Goal: Task Accomplishment & Management: Manage account settings

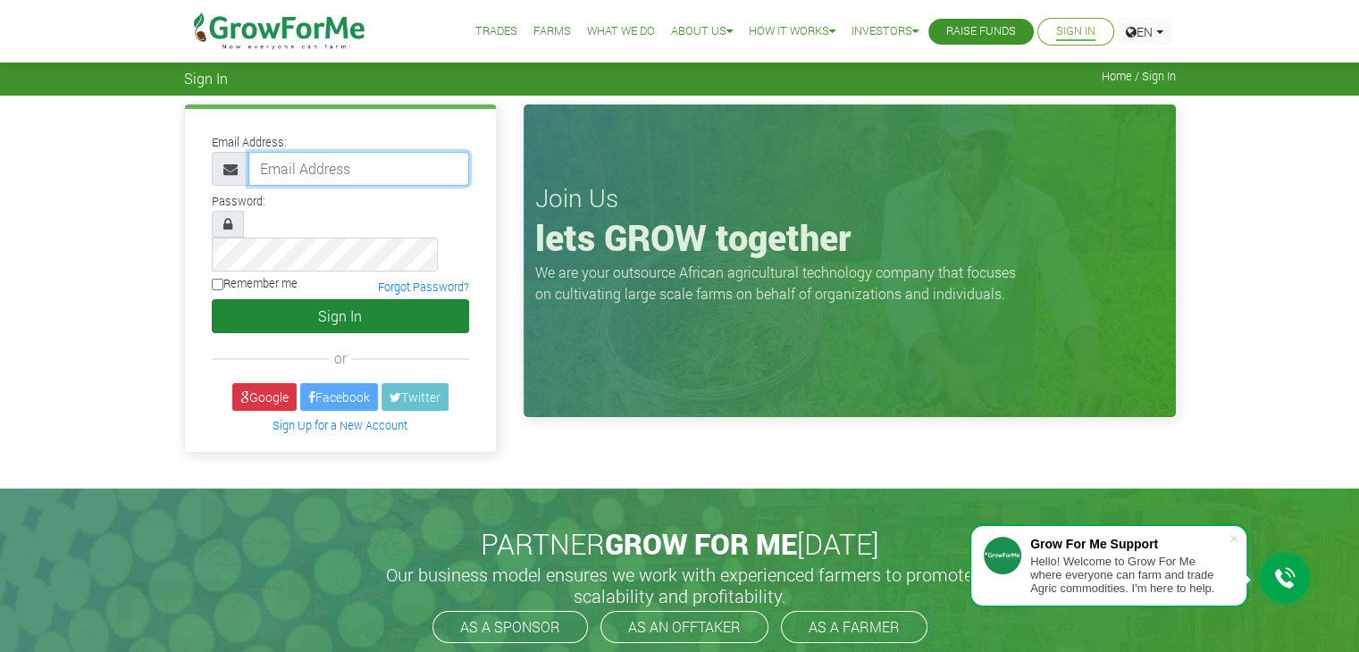
type input "basedane@gmail.com"
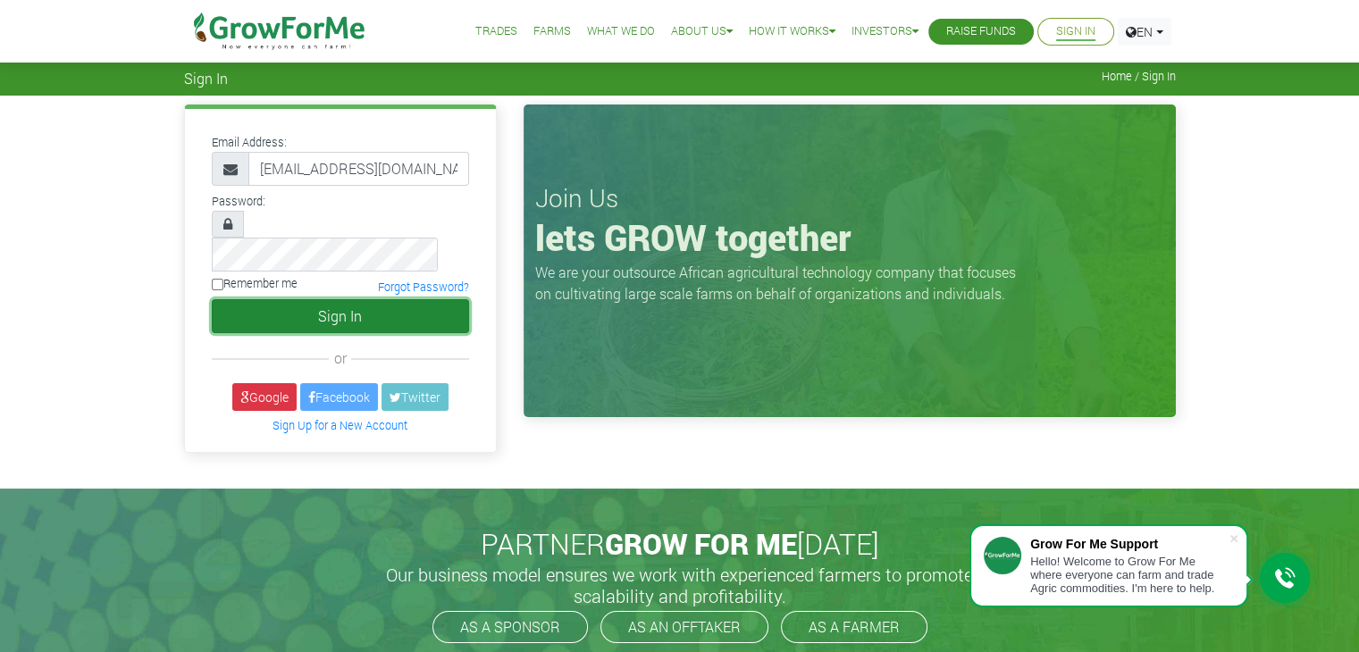
click at [331, 299] on button "Sign In" at bounding box center [340, 316] width 257 height 34
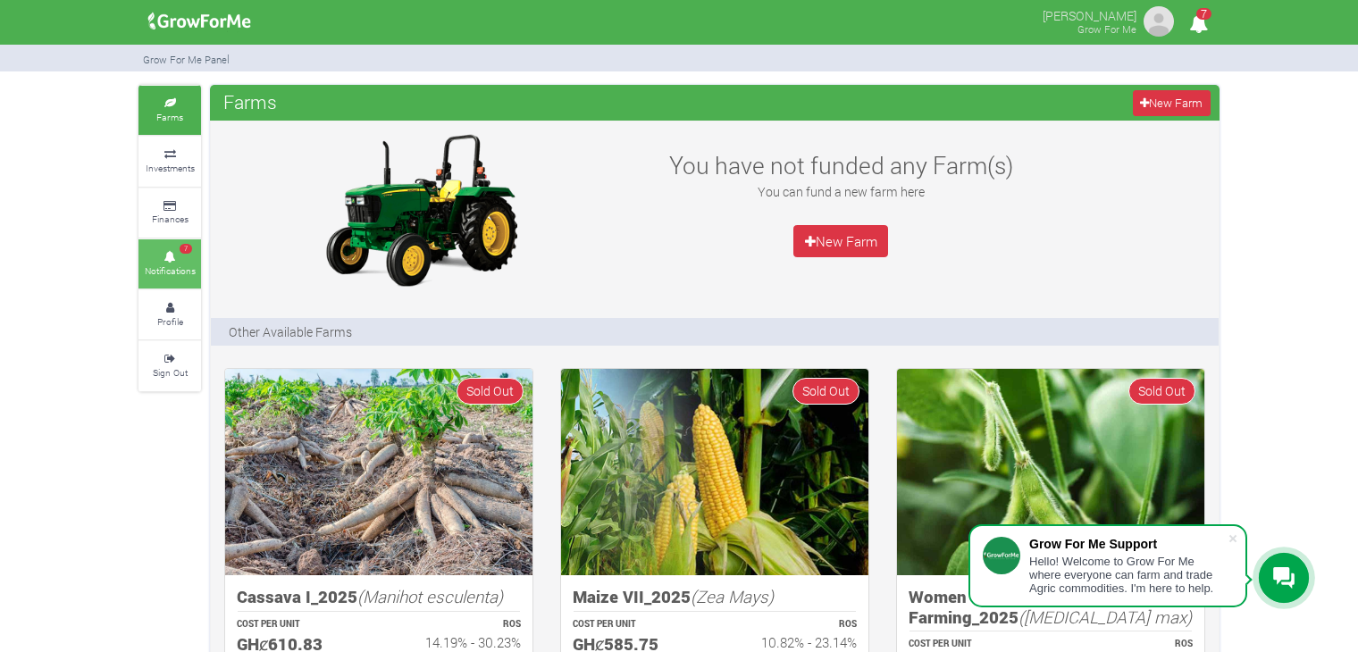
click at [171, 273] on small "Notifications" at bounding box center [170, 270] width 51 height 13
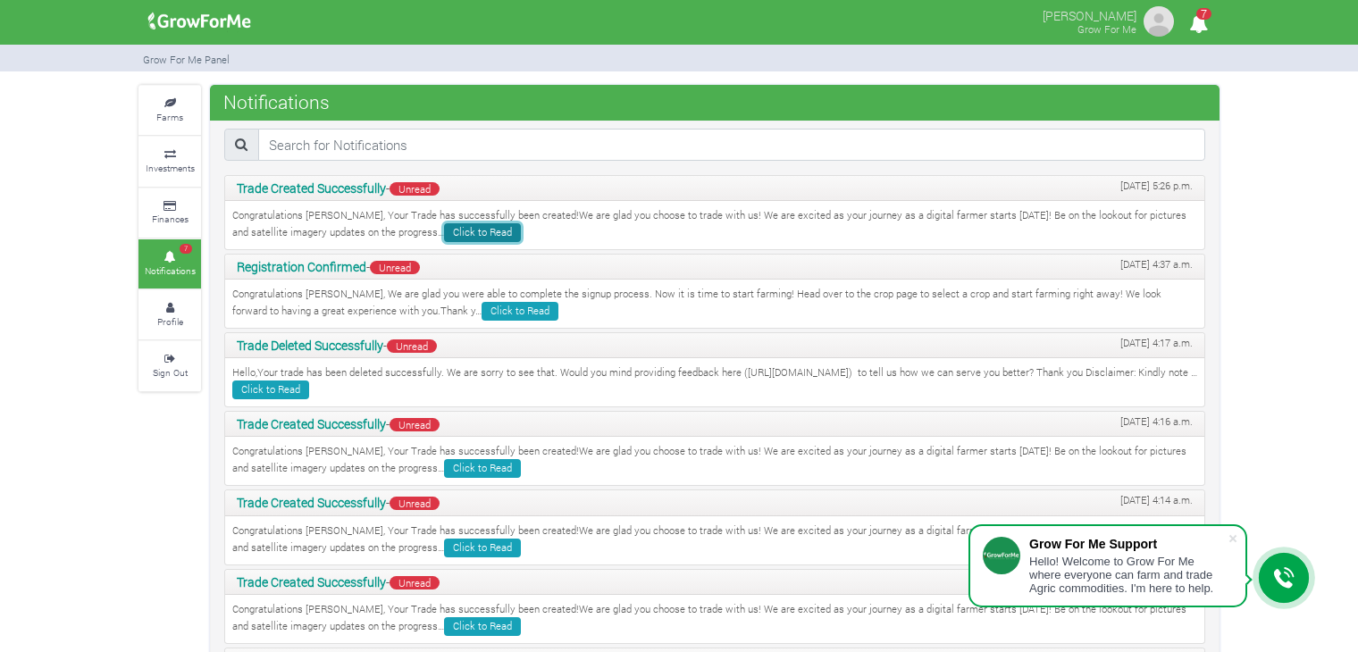
click at [444, 233] on link "Click to Read" at bounding box center [482, 232] width 77 height 19
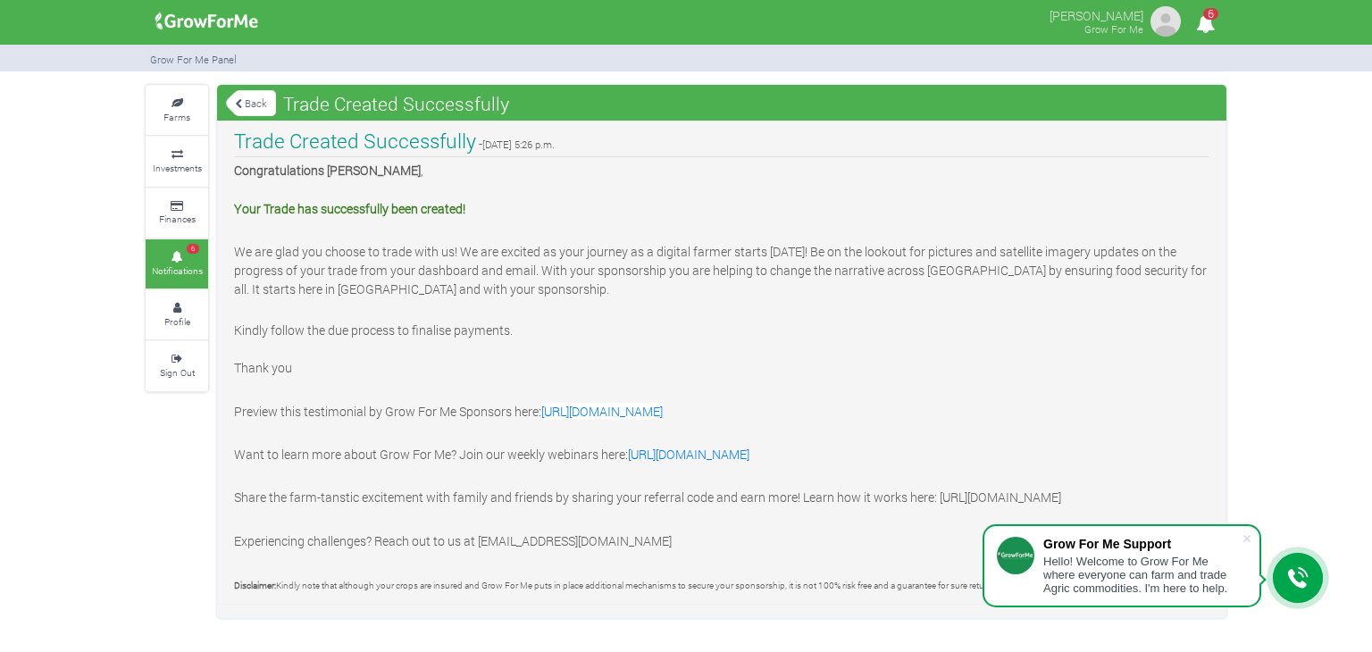
click at [1196, 26] on icon "6" at bounding box center [1205, 24] width 35 height 40
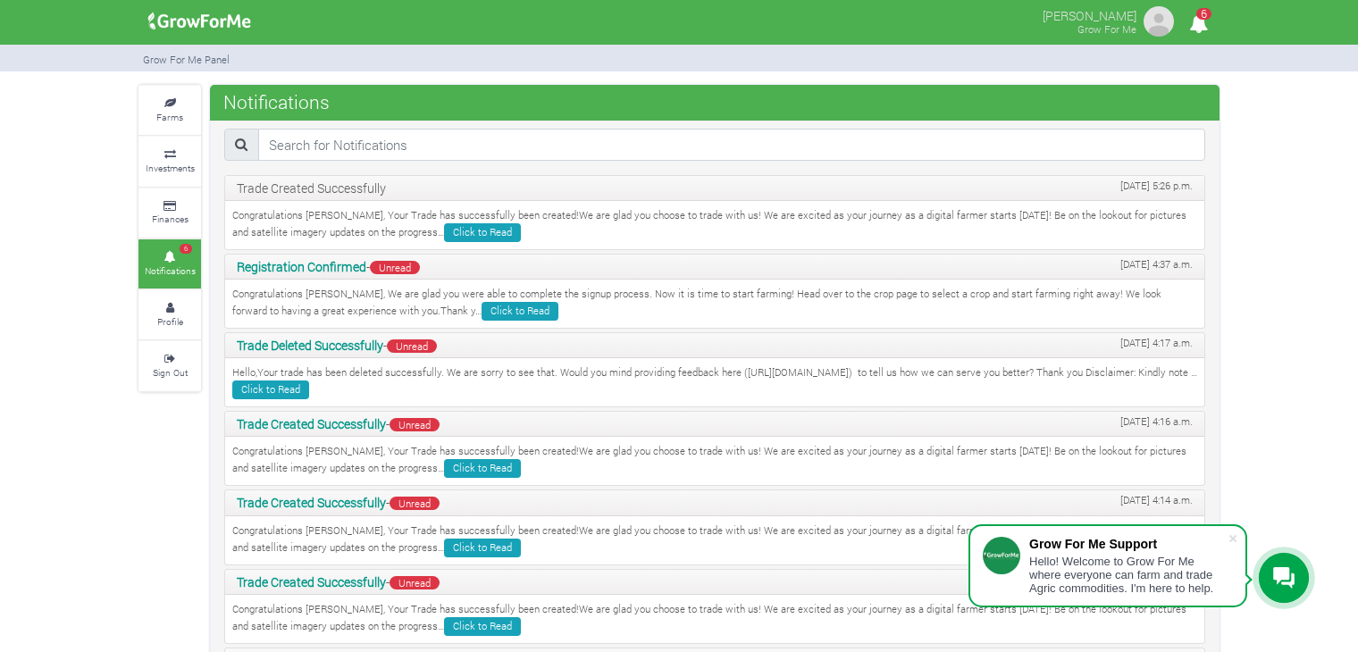
click at [423, 320] on div "Congratulations ISAAC, We are glad you were able to complete the signup process…" at bounding box center [714, 304] width 979 height 48
click at [444, 231] on link "Click to Read" at bounding box center [482, 232] width 77 height 19
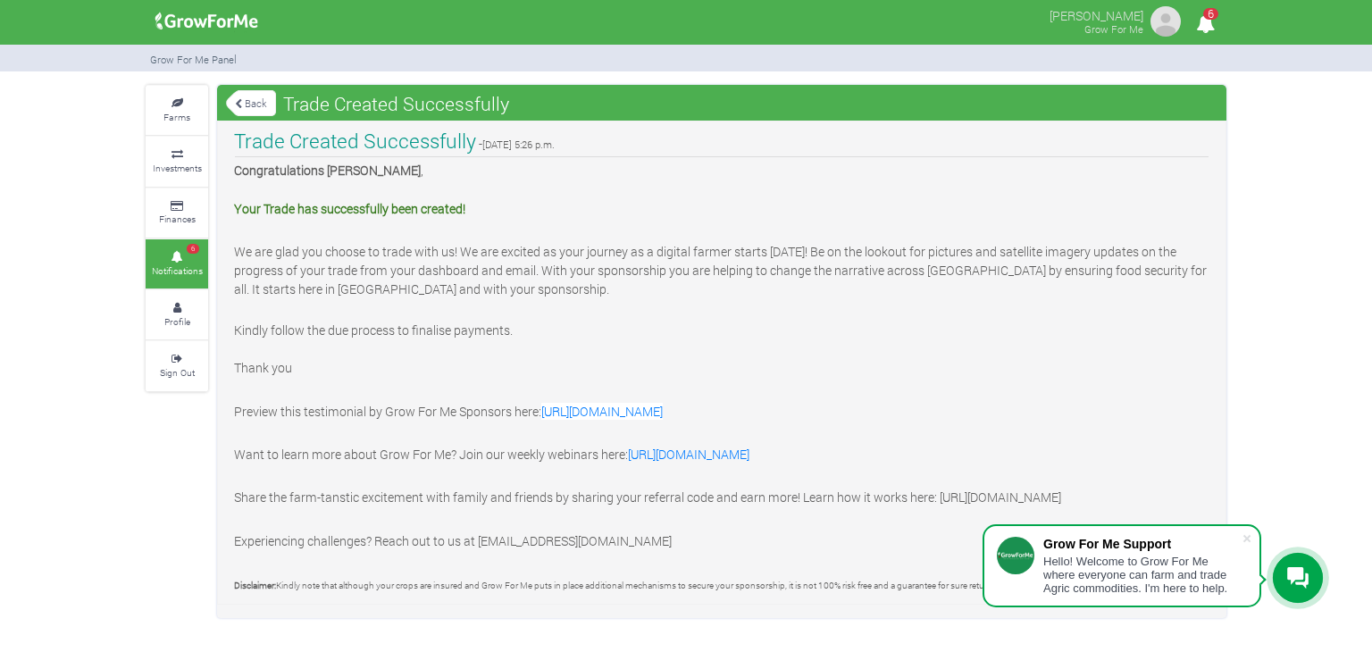
click at [1214, 32] on icon "6" at bounding box center [1205, 24] width 35 height 40
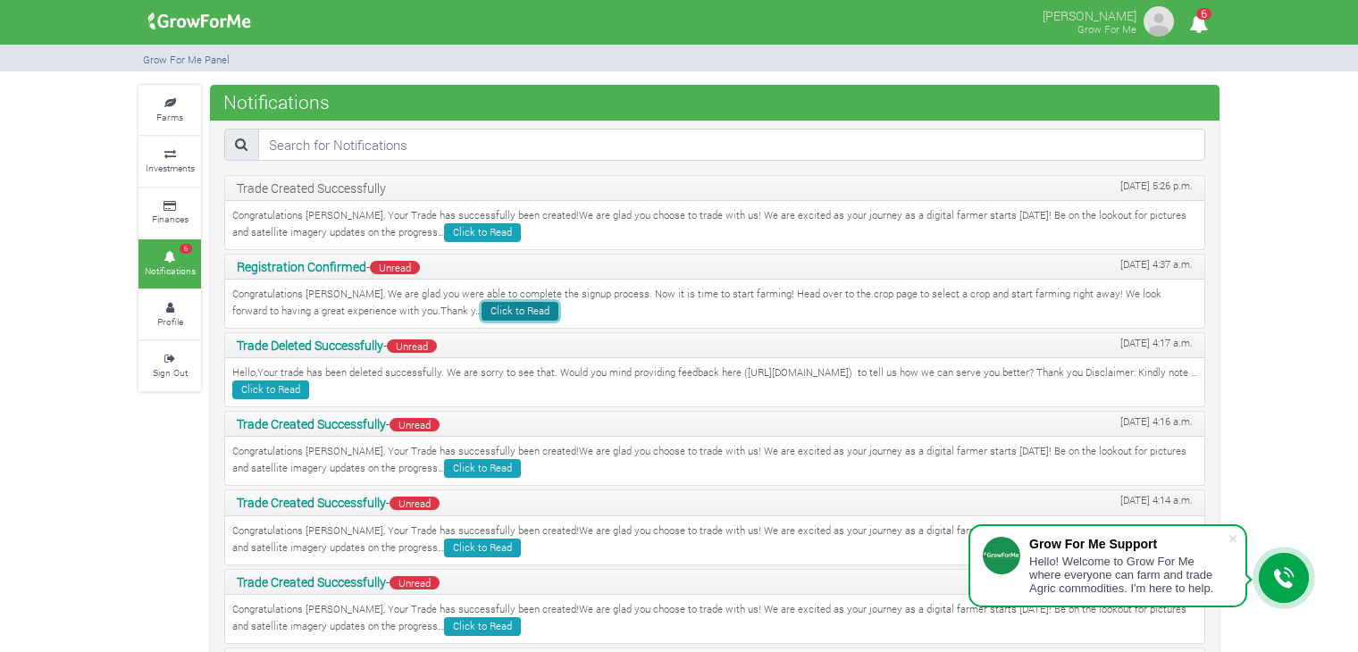
click at [482, 317] on link "Click to Read" at bounding box center [520, 311] width 77 height 19
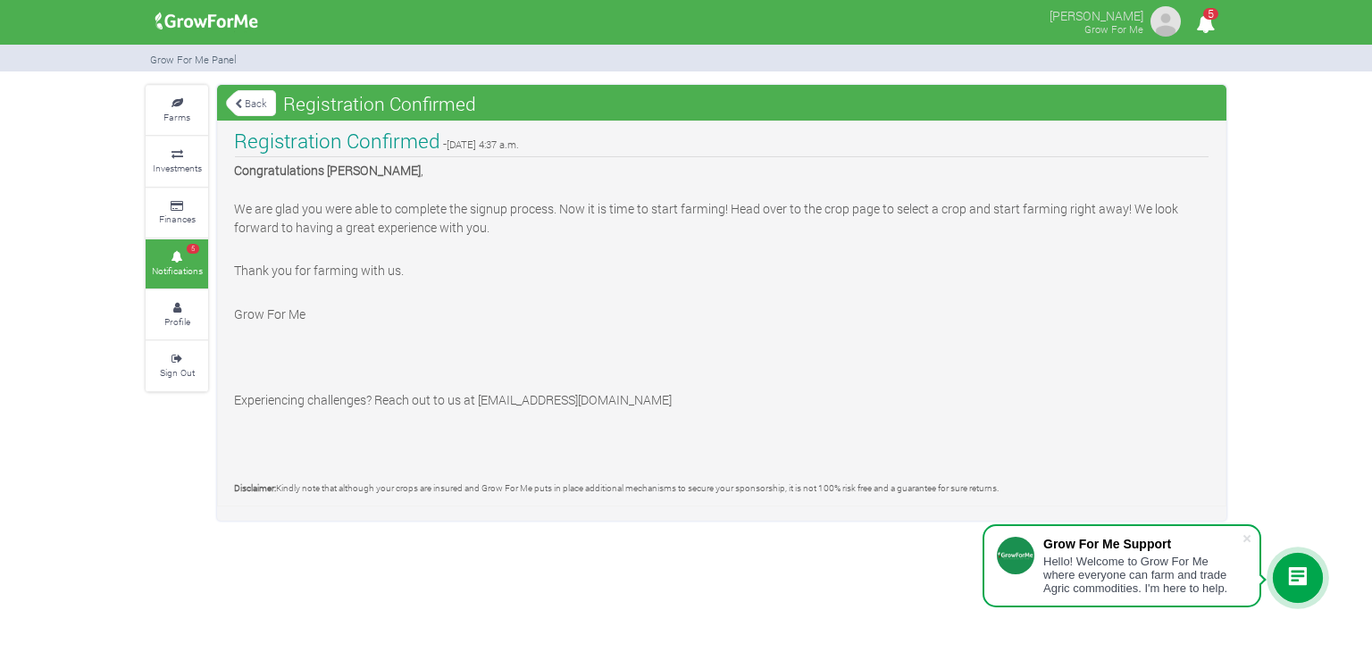
click at [1208, 21] on icon "5" at bounding box center [1205, 24] width 35 height 40
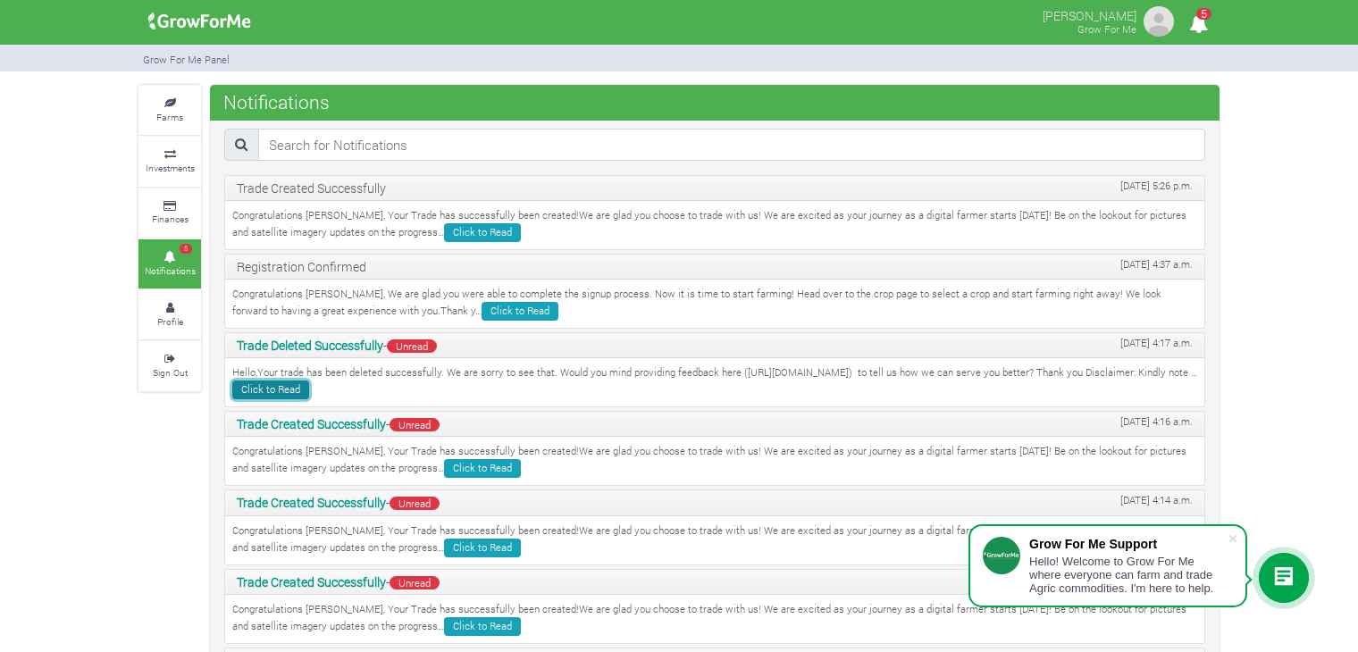
click at [309, 390] on link "Click to Read" at bounding box center [270, 390] width 77 height 19
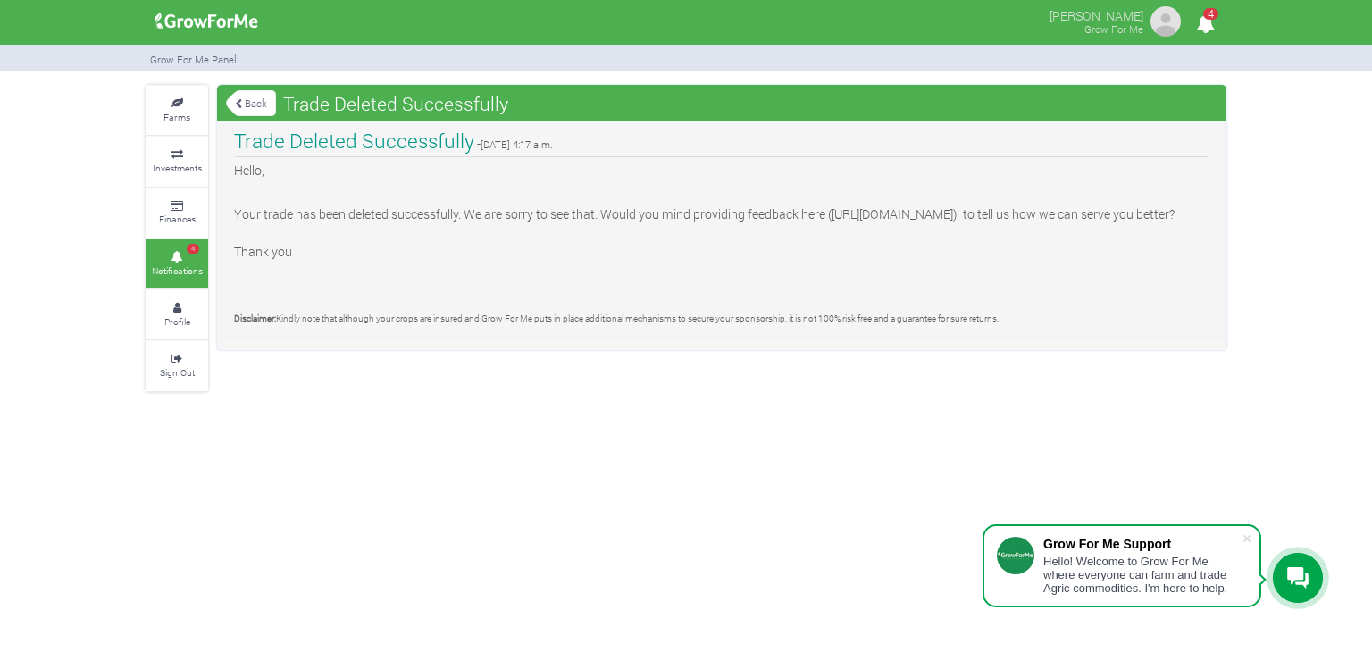
click at [1199, 19] on icon "4" at bounding box center [1205, 24] width 35 height 40
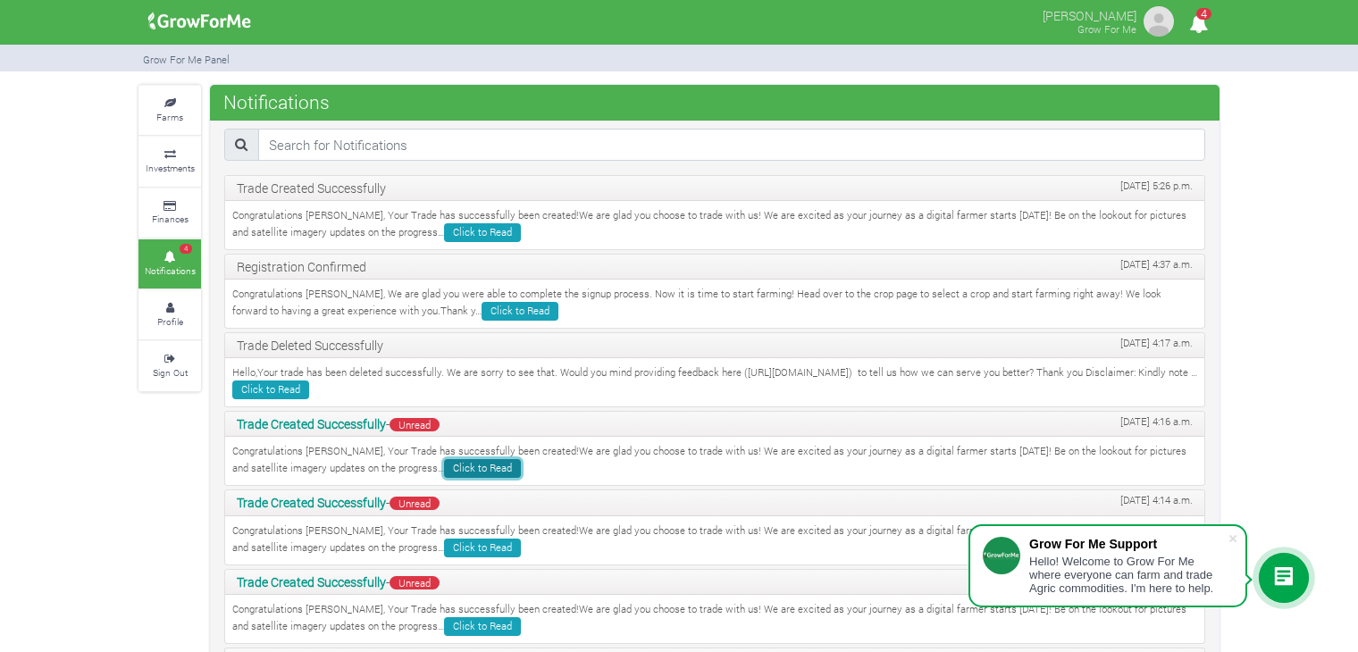
click at [444, 474] on link "Click to Read" at bounding box center [482, 468] width 77 height 19
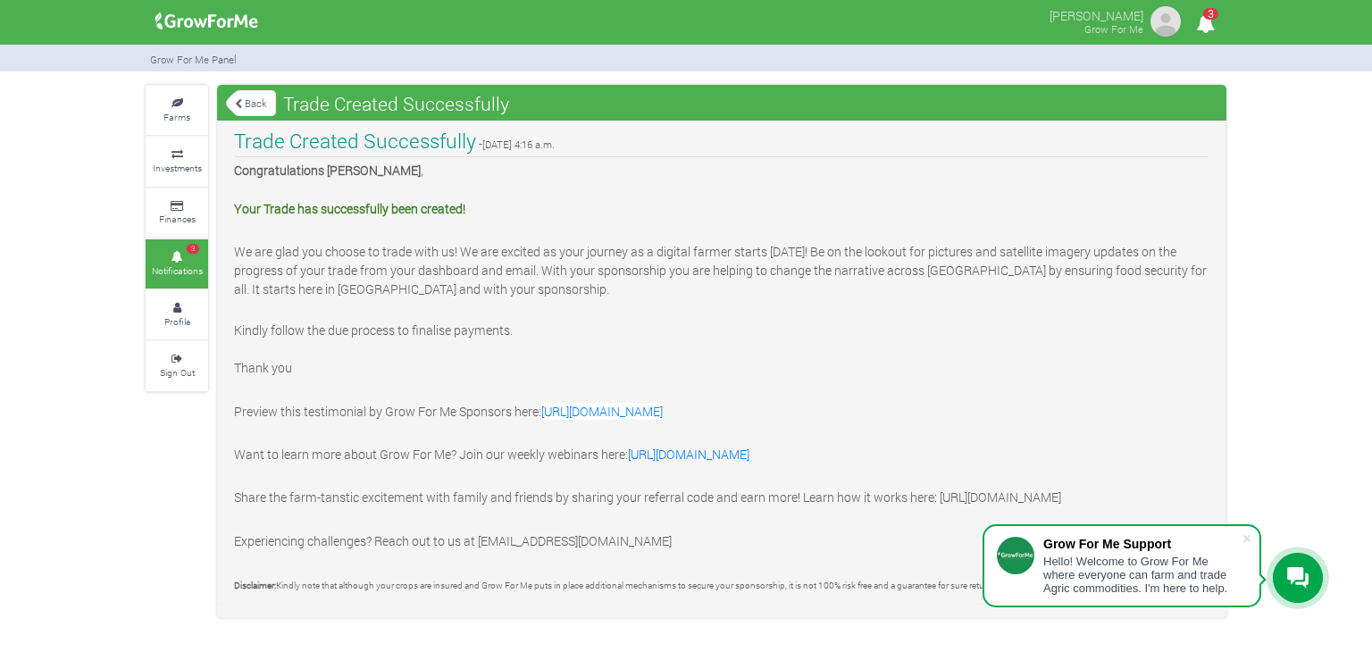
click at [1205, 16] on span "3" at bounding box center [1210, 14] width 15 height 12
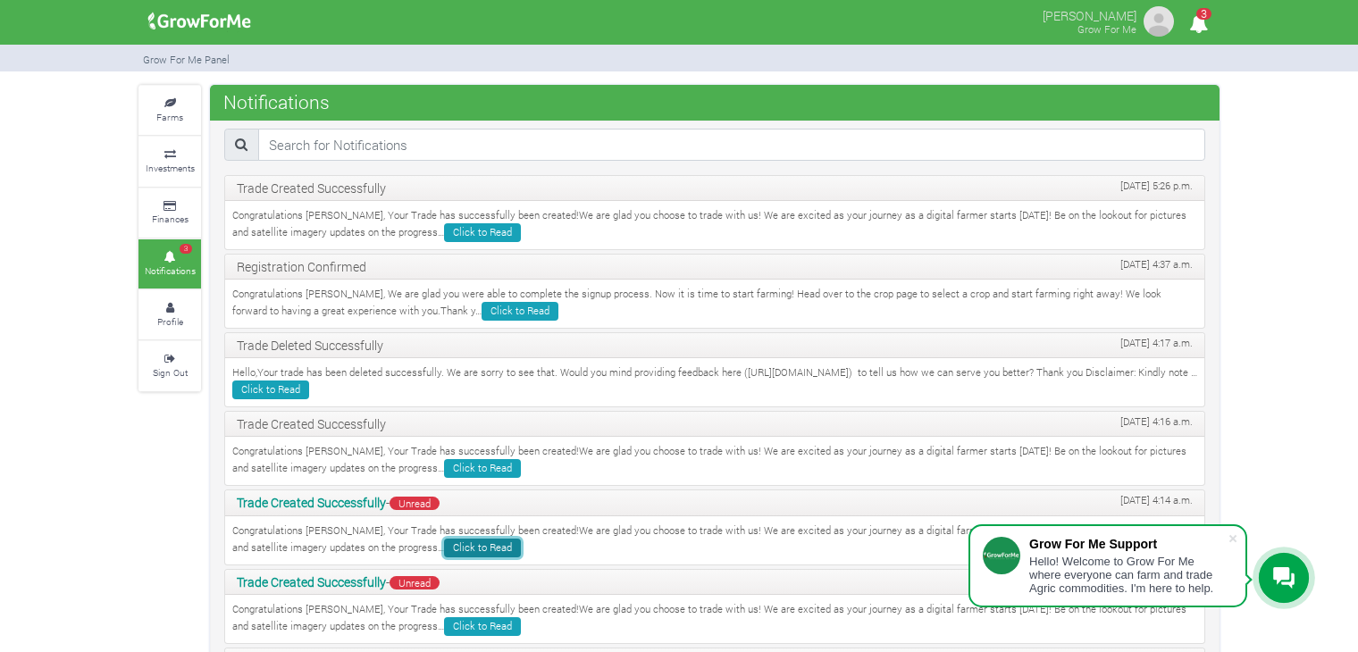
click at [444, 546] on link "Click to Read" at bounding box center [482, 548] width 77 height 19
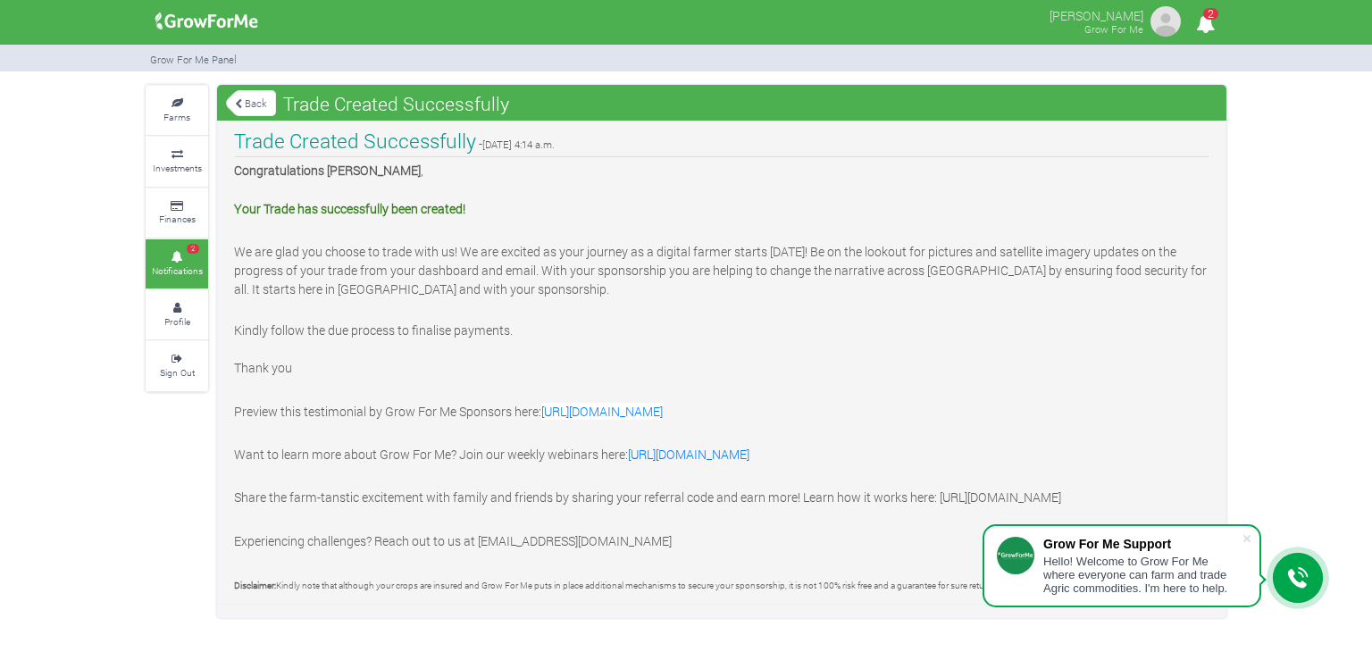
click at [1202, 15] on icon "2" at bounding box center [1205, 24] width 35 height 40
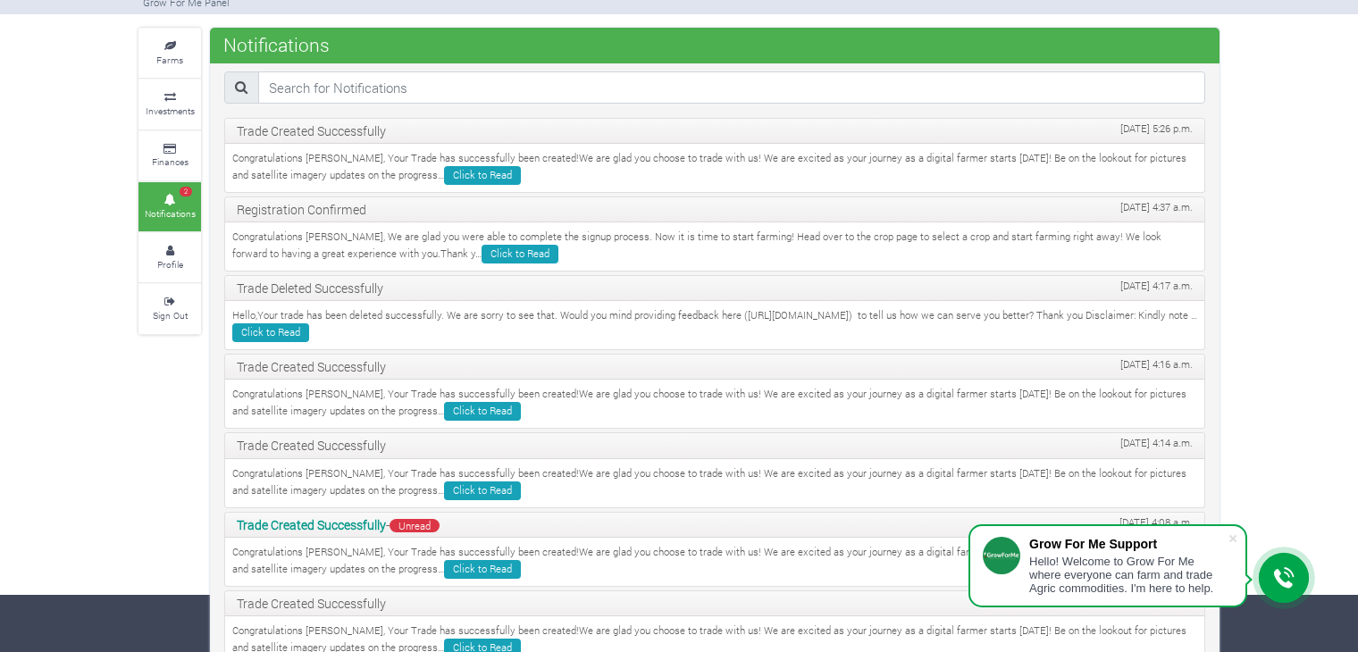
scroll to position [89, 0]
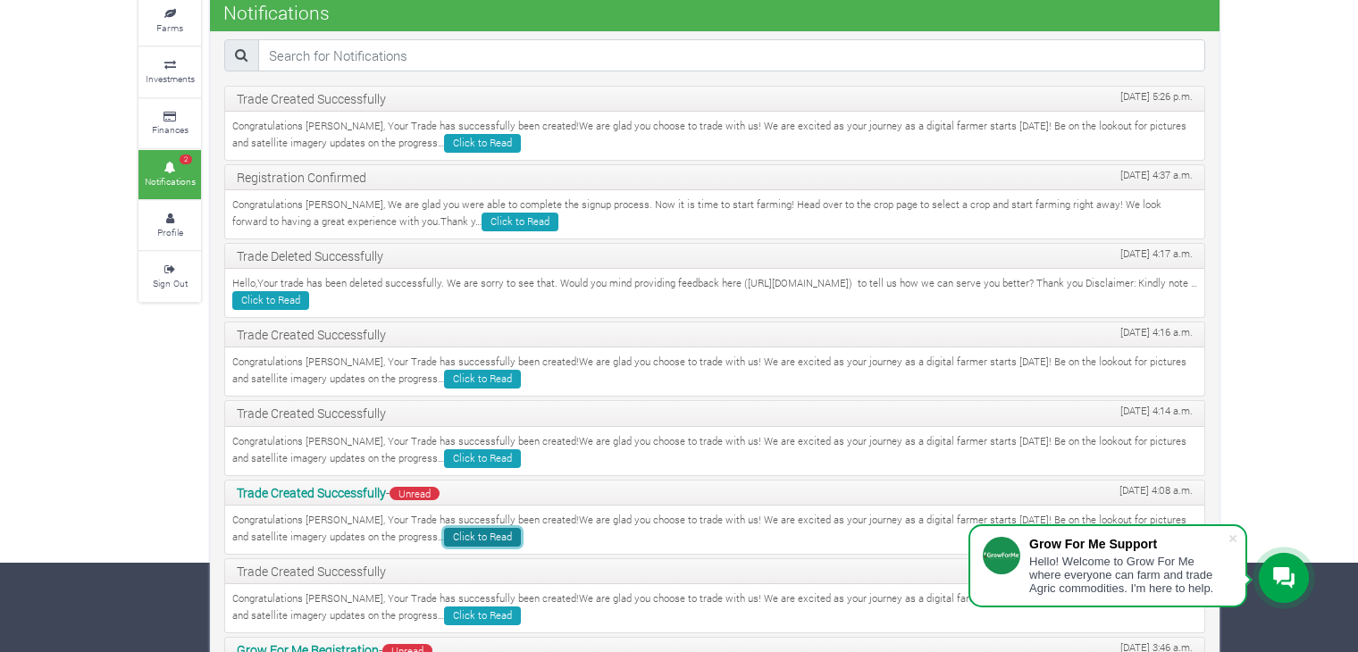
click at [444, 540] on link "Click to Read" at bounding box center [482, 537] width 77 height 19
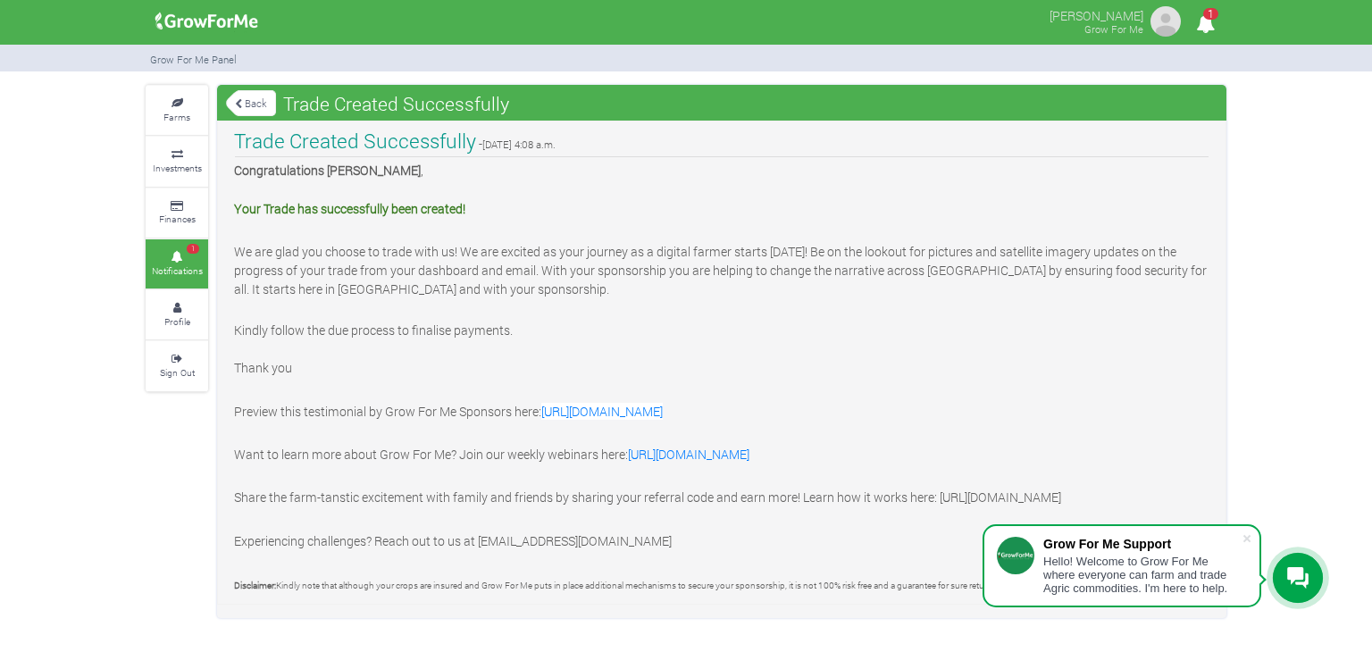
click at [1204, 29] on icon "1" at bounding box center [1205, 24] width 35 height 40
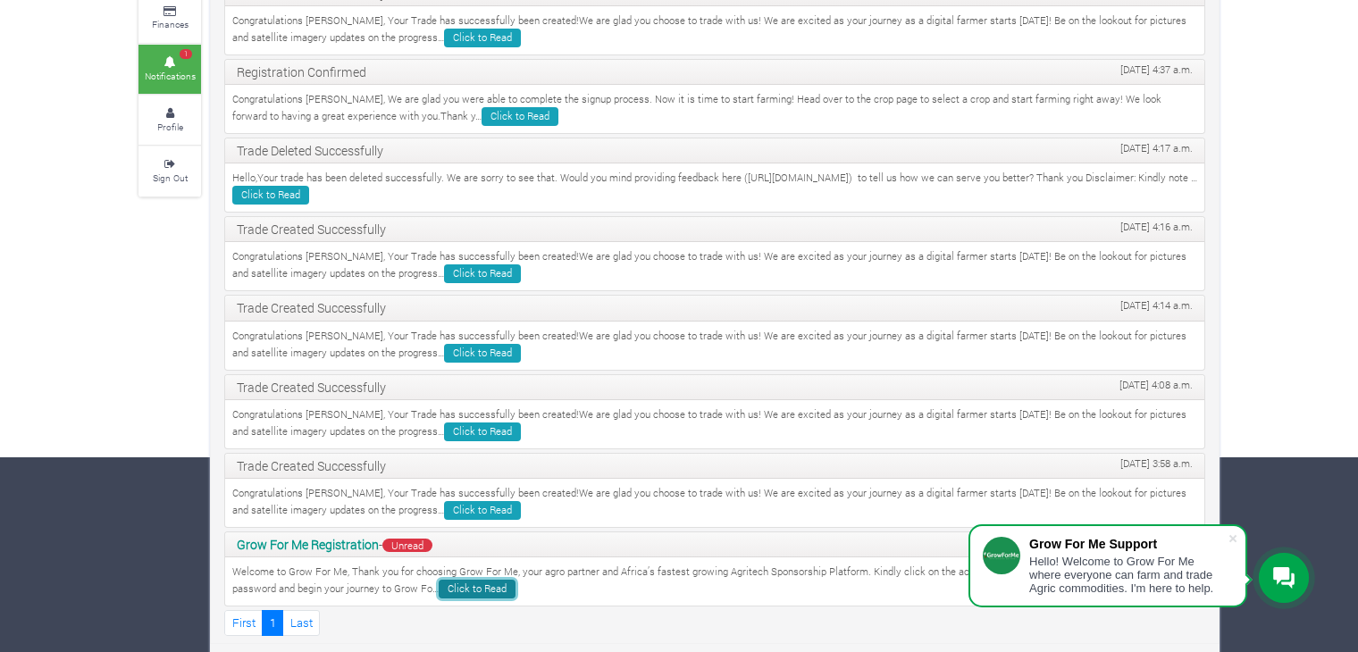
click at [483, 589] on link "Click to Read" at bounding box center [477, 589] width 77 height 19
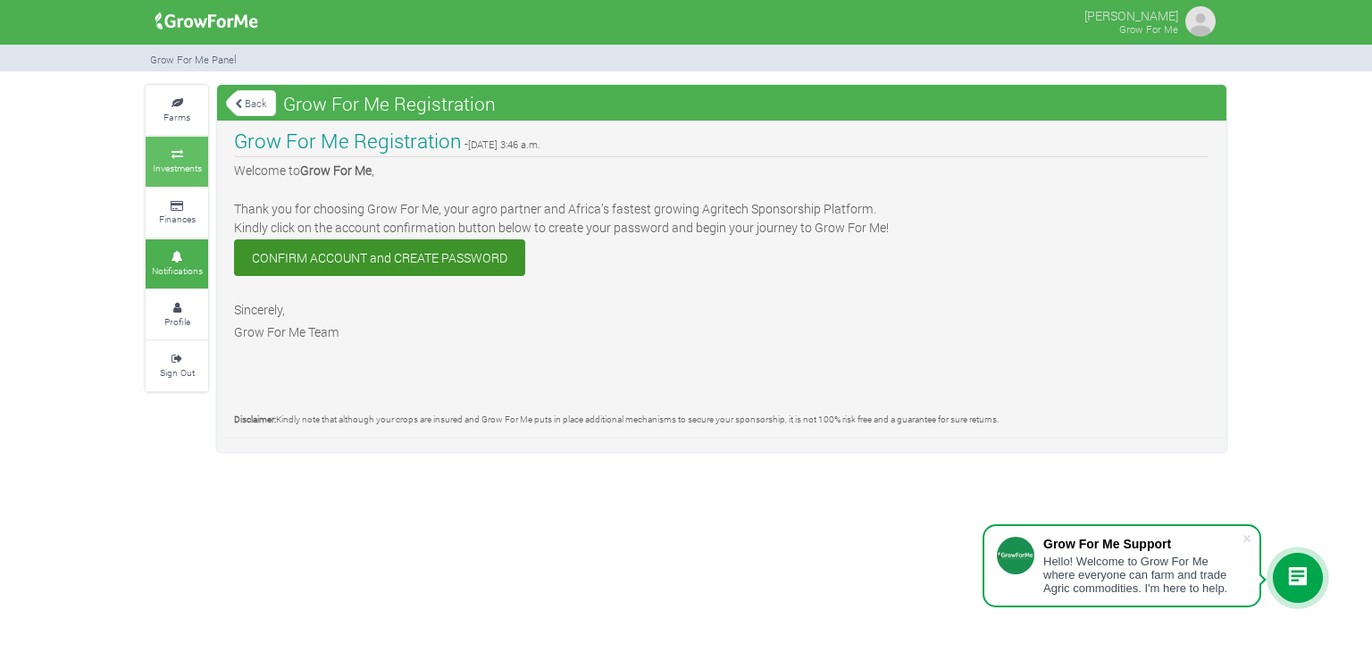
click at [170, 147] on link "Investments" at bounding box center [177, 161] width 63 height 49
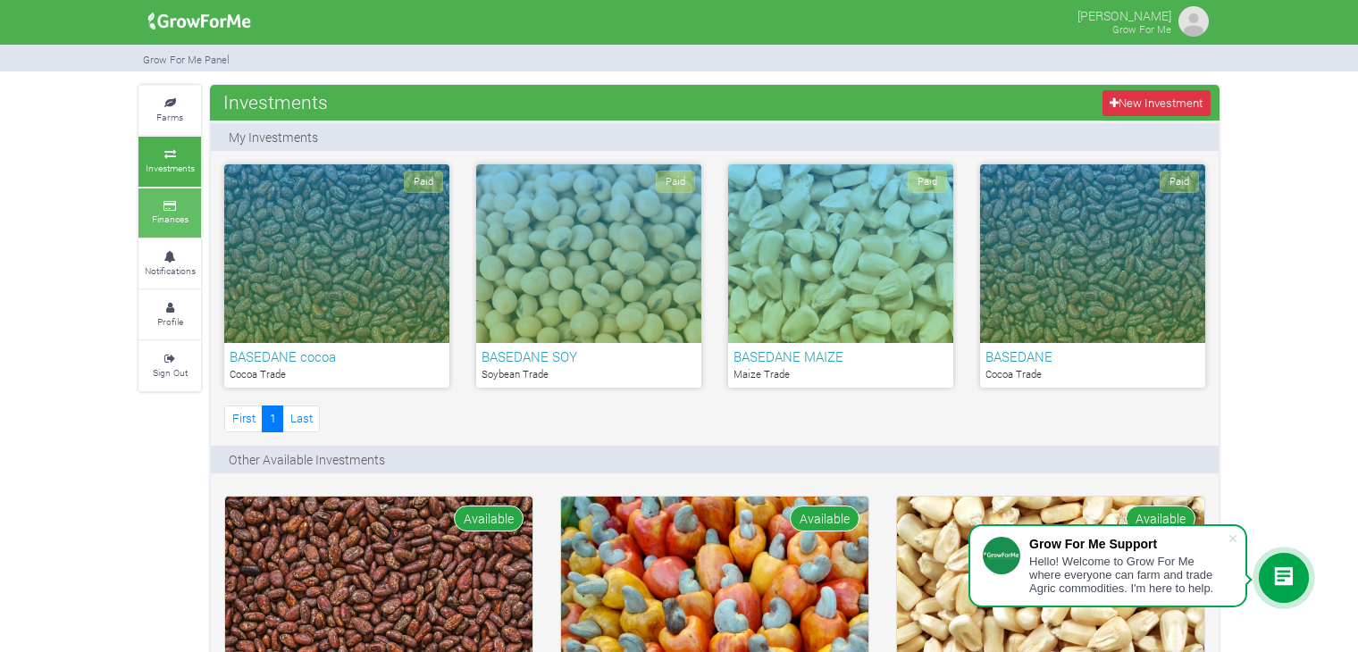
click at [175, 211] on link "Finances" at bounding box center [169, 212] width 63 height 49
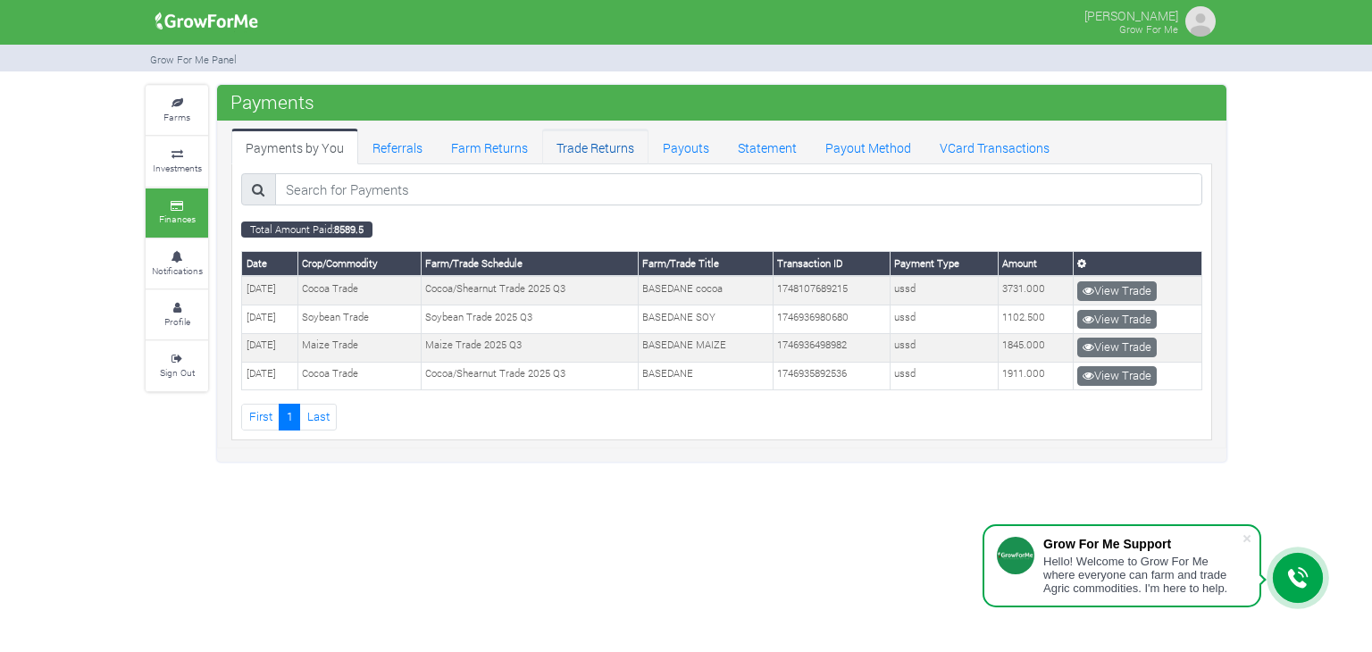
click at [607, 145] on link "Trade Returns" at bounding box center [595, 147] width 106 height 36
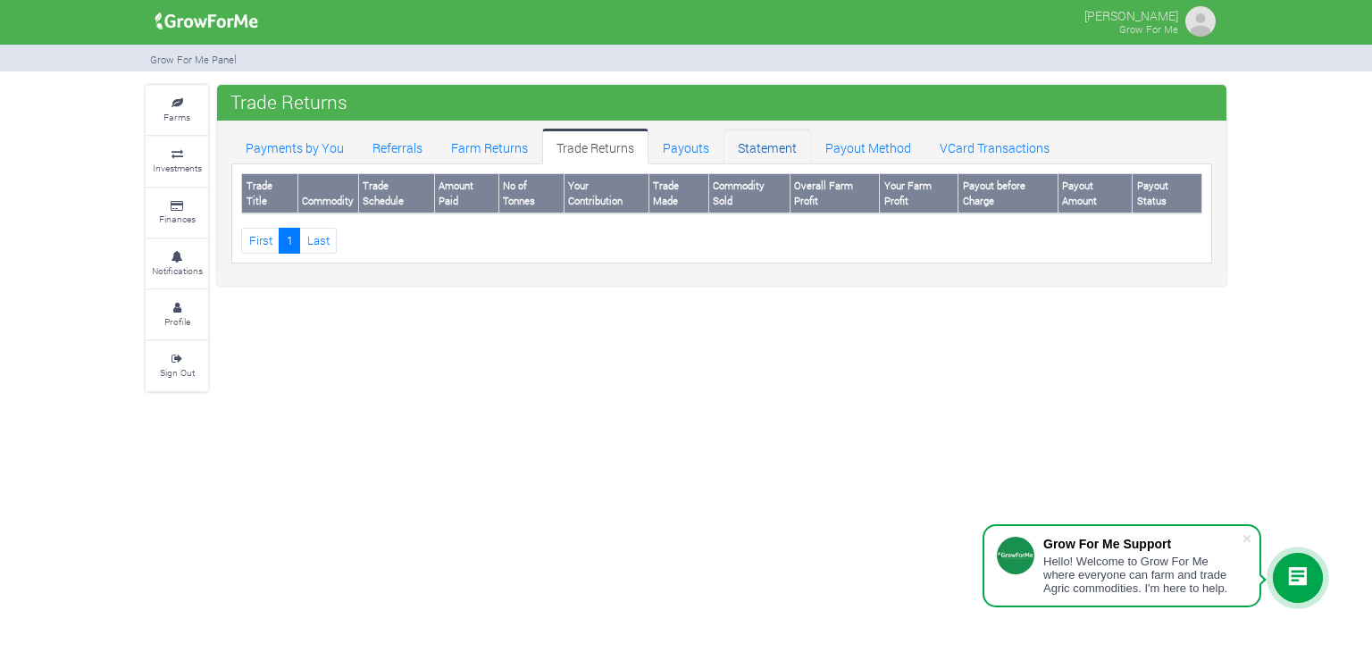
click at [775, 146] on link "Statement" at bounding box center [768, 147] width 88 height 36
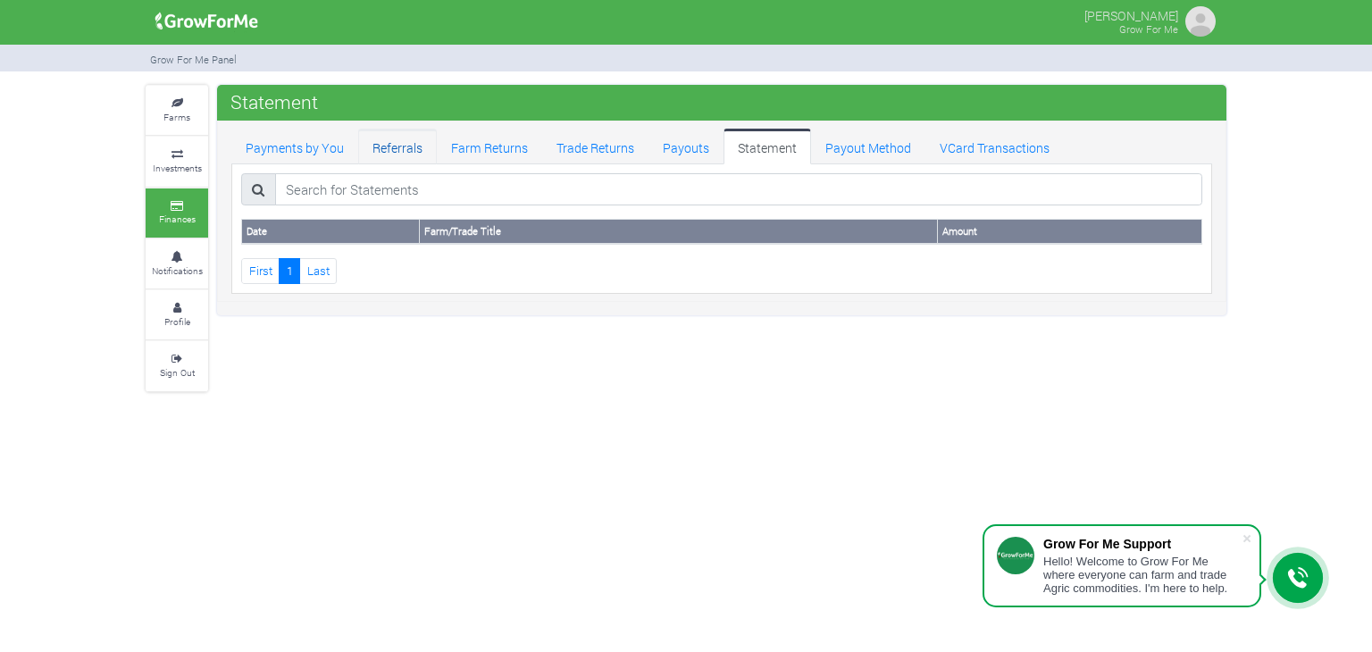
click at [391, 147] on link "Referrals" at bounding box center [397, 147] width 79 height 36
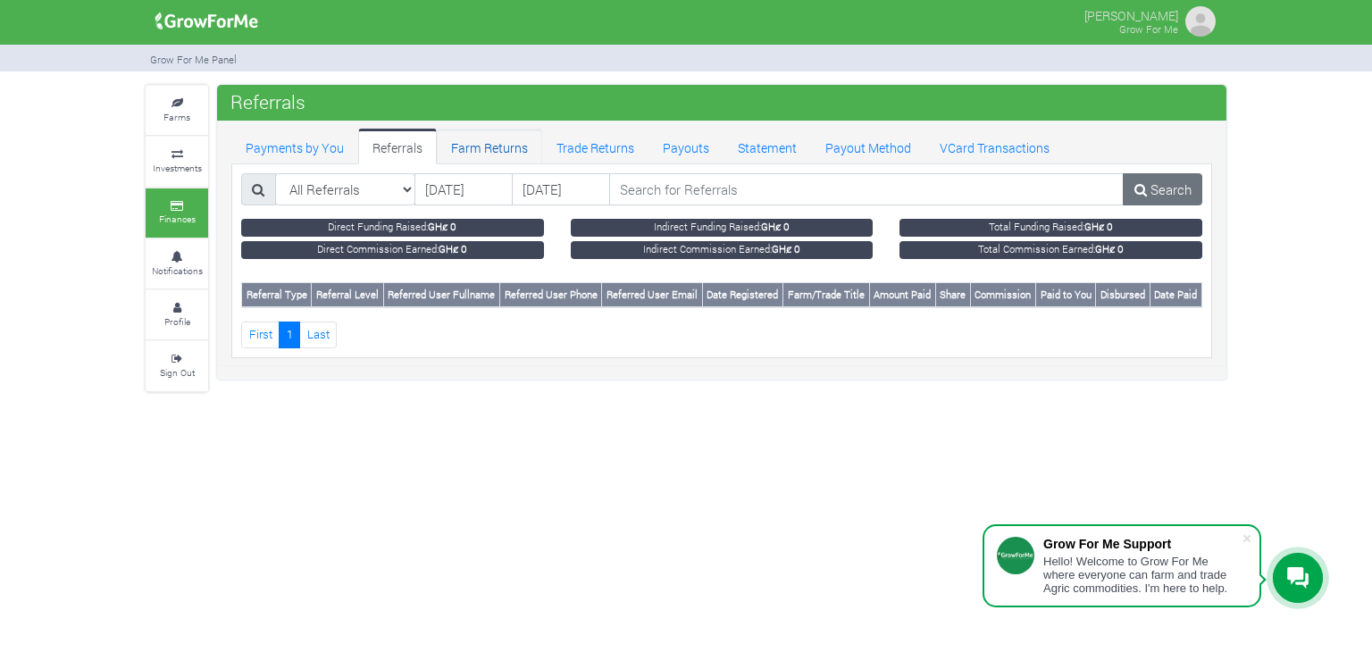
click at [498, 152] on link "Farm Returns" at bounding box center [489, 147] width 105 height 36
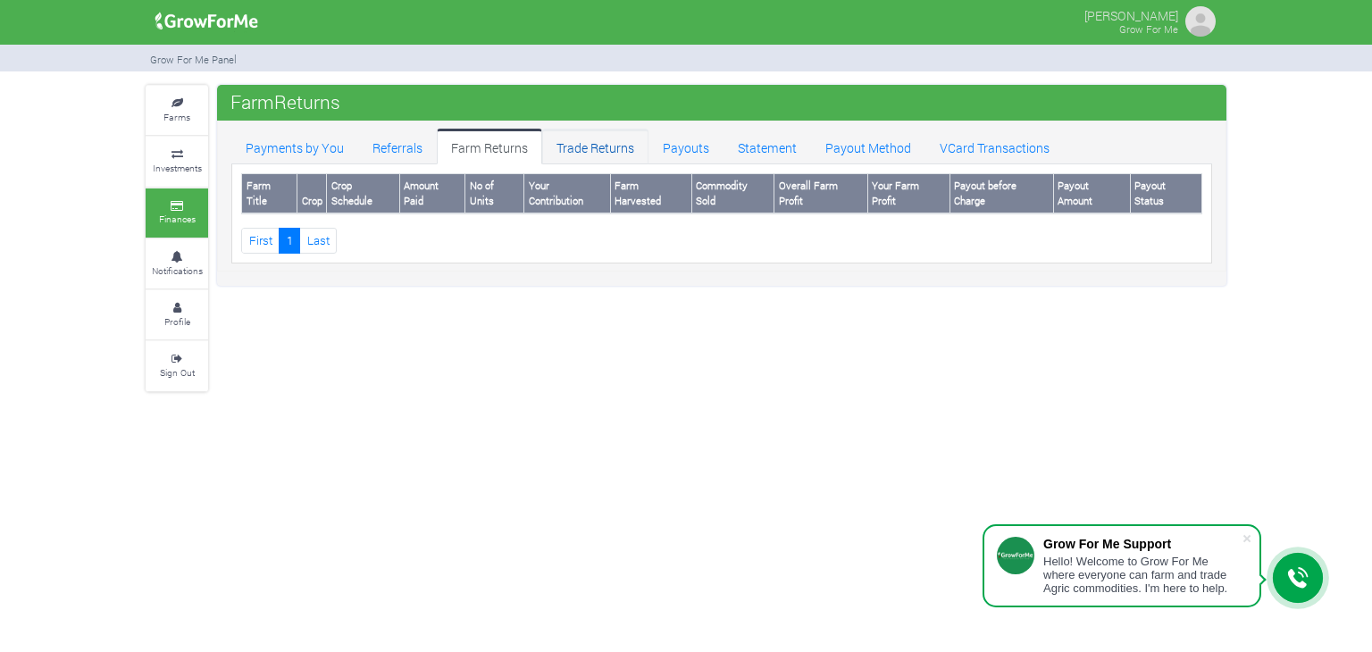
click at [586, 146] on link "Trade Returns" at bounding box center [595, 147] width 106 height 36
